Goal: Navigation & Orientation: Find specific page/section

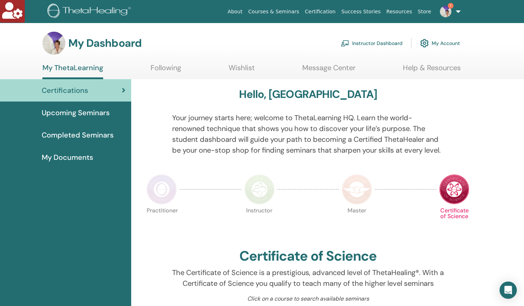
click at [355, 40] on link "Instructor Dashboard" at bounding box center [372, 43] width 62 height 16
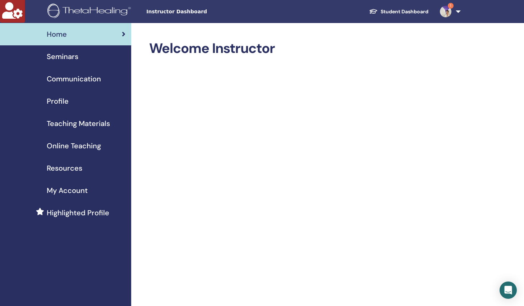
click at [50, 55] on span "Seminars" at bounding box center [63, 56] width 32 height 11
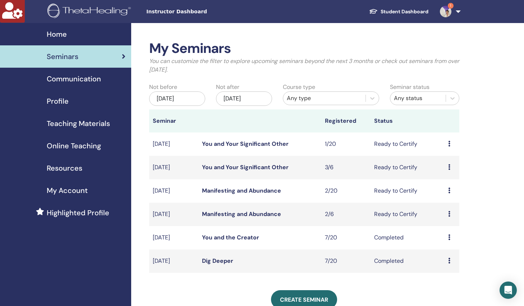
click at [221, 192] on link "Manifesting and Abundance" at bounding box center [241, 191] width 79 height 8
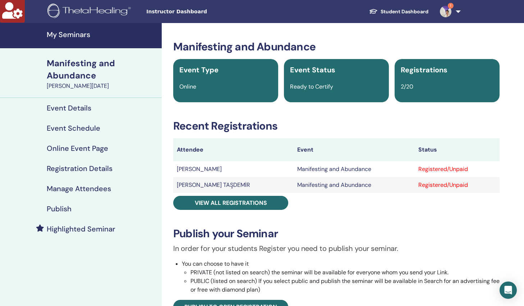
click at [74, 30] on h4 "My Seminars" at bounding box center [102, 34] width 111 height 9
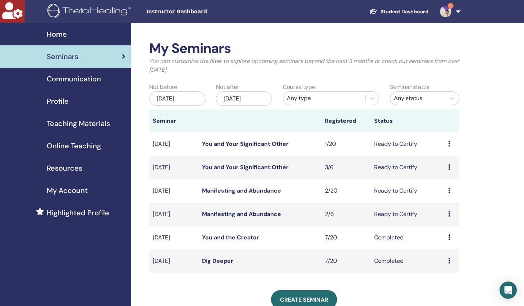
click at [262, 168] on link "You and Your Significant Other" at bounding box center [245, 167] width 87 height 8
